Goal: Find specific page/section: Find specific page/section

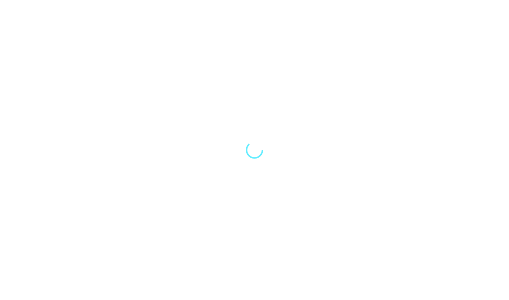
scroll to position [35, 0]
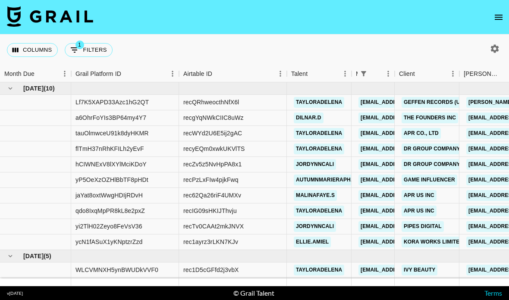
click at [494, 44] on icon "button" at bounding box center [495, 49] width 10 height 10
select select "[DATE]"
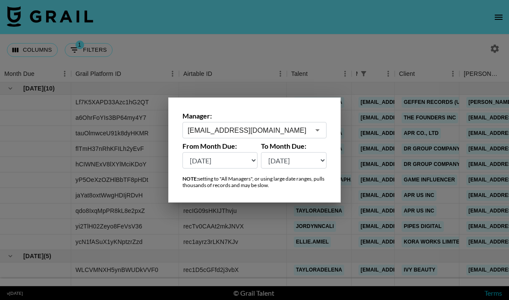
click at [467, 29] on div at bounding box center [254, 150] width 509 height 300
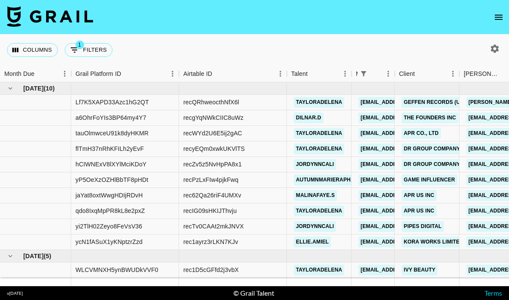
scroll to position [0, 0]
click at [496, 13] on icon "open drawer" at bounding box center [499, 17] width 10 height 10
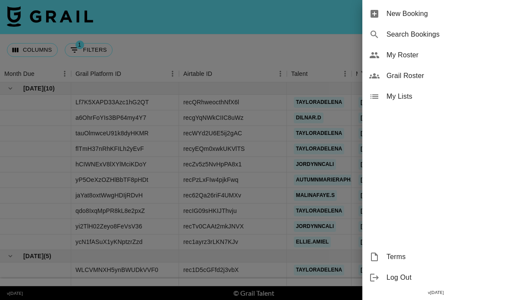
click at [413, 73] on span "Grail Roster" at bounding box center [445, 76] width 116 height 10
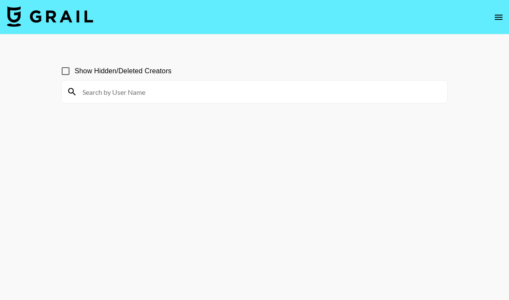
click at [276, 93] on input at bounding box center [259, 92] width 365 height 14
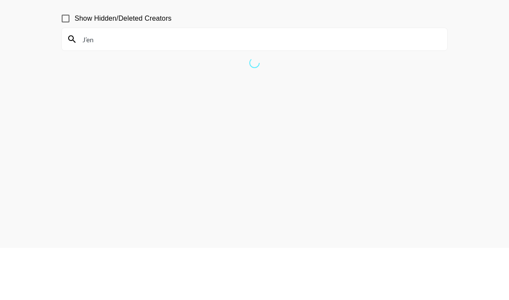
scroll to position [53, 0]
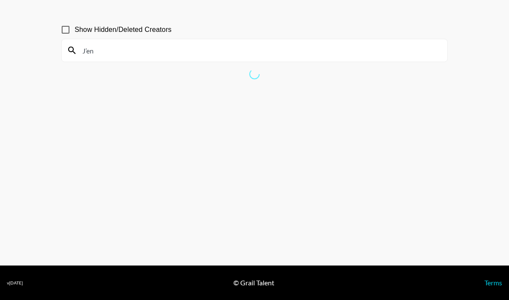
click at [117, 44] on input "J’en" at bounding box center [259, 51] width 365 height 14
click at [125, 44] on input "J’en" at bounding box center [259, 51] width 365 height 14
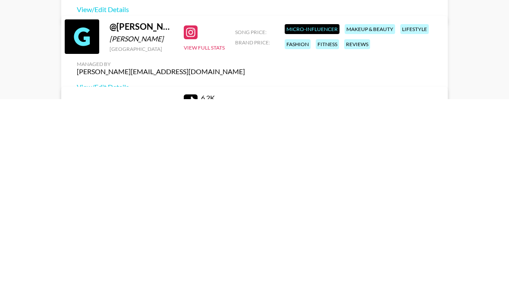
scroll to position [620, 0]
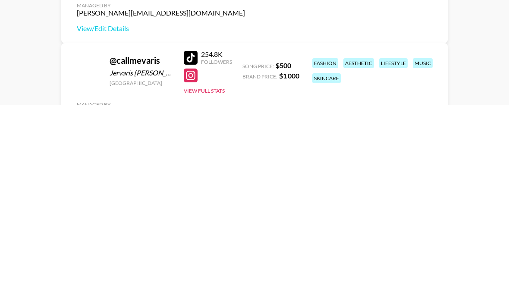
type input "J"
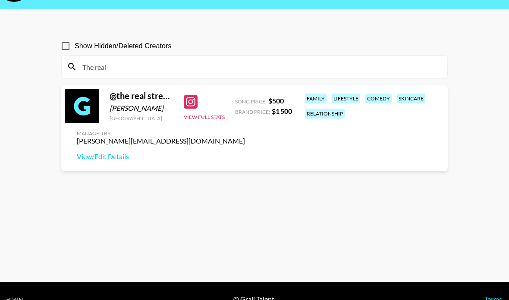
type input "The real"
click at [292, 50] on div "Show Hidden/Deleted Creators" at bounding box center [254, 46] width 387 height 18
click at [244, 58] on div "The real" at bounding box center [255, 67] width 386 height 22
click at [146, 60] on input "The real" at bounding box center [259, 67] width 365 height 14
click at [115, 54] on label "Show Hidden/Deleted Creators" at bounding box center [114, 46] width 115 height 18
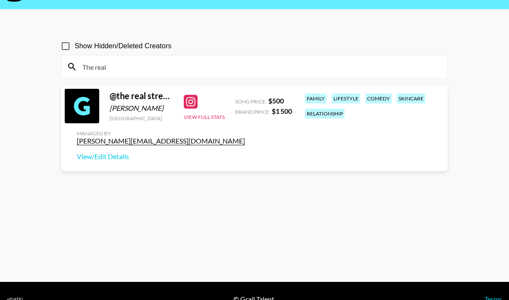
click at [75, 54] on input "Show Hidden/Deleted Creators" at bounding box center [66, 46] width 18 height 18
checkbox input "true"
click at [118, 67] on input "The real" at bounding box center [259, 67] width 365 height 14
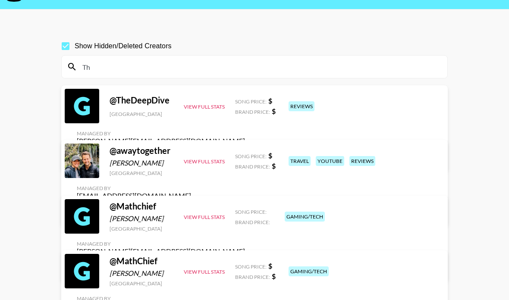
type input "T"
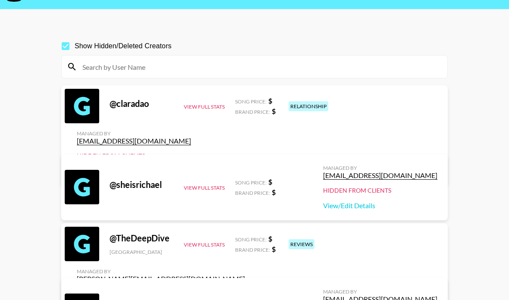
click at [69, 43] on input "Show Hidden/Deleted Creators" at bounding box center [66, 46] width 18 height 18
checkbox input "false"
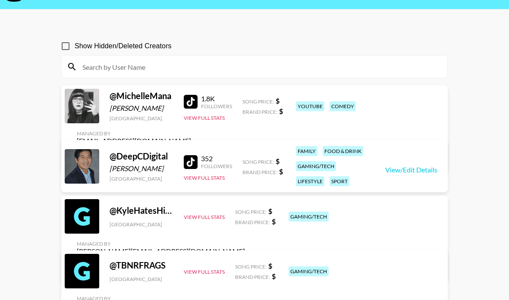
click at [262, 63] on input at bounding box center [259, 67] width 365 height 14
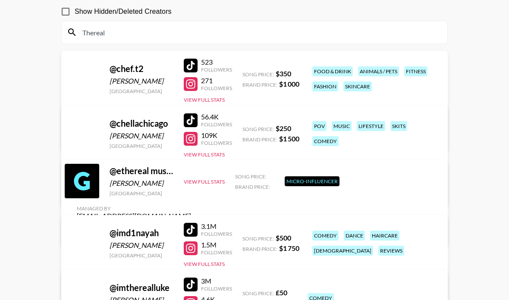
scroll to position [0, 0]
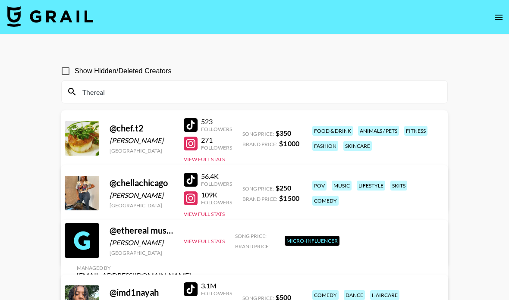
click at [500, 16] on icon "open drawer" at bounding box center [499, 17] width 10 height 10
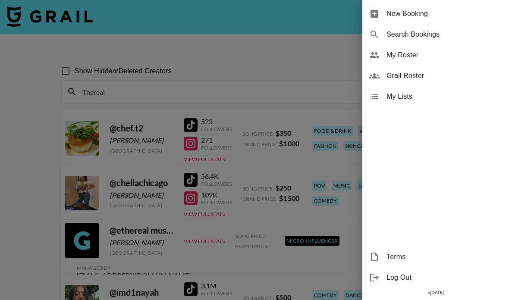
click at [422, 60] on span "My Roster" at bounding box center [445, 55] width 116 height 10
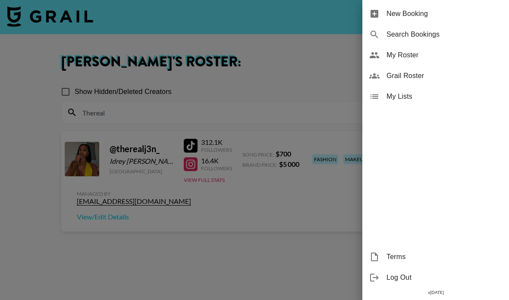
click at [419, 79] on span "Grail Roster" at bounding box center [445, 76] width 116 height 10
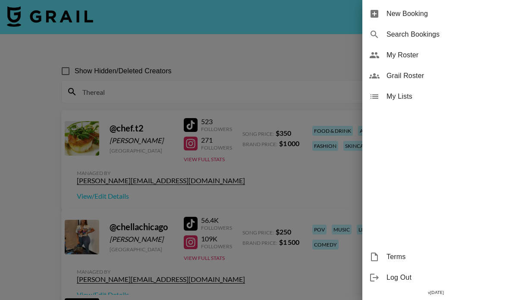
click at [146, 94] on div at bounding box center [254, 150] width 509 height 300
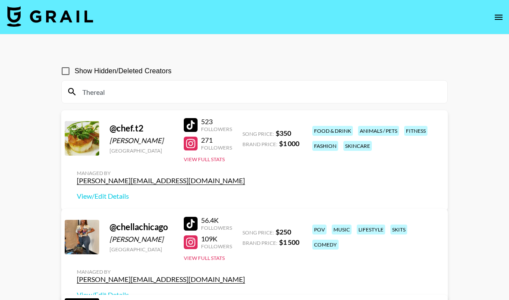
click at [127, 98] on input "Thereal" at bounding box center [259, 92] width 365 height 14
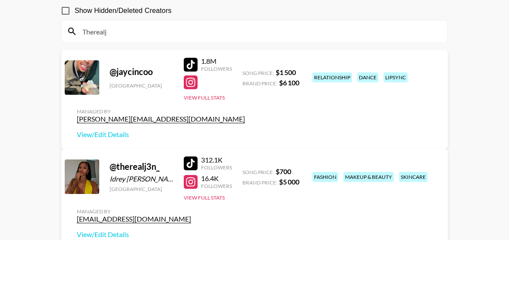
type input "Therealj3"
